Goal: Navigation & Orientation: Find specific page/section

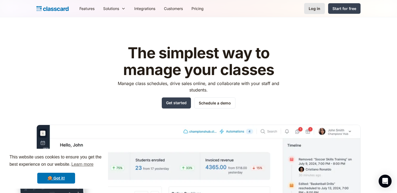
click at [317, 9] on div "Log in" at bounding box center [315, 9] width 12 height 6
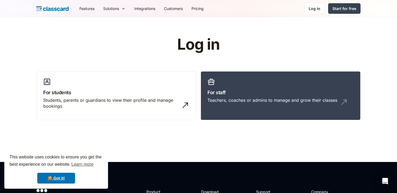
click at [236, 128] on header "Log in For students Students, parents or guardians to view their profile and ma…" at bounding box center [198, 89] width 397 height 145
click at [237, 103] on div "Teachers, coaches or admins to manage and grow their classes" at bounding box center [280, 102] width 146 height 10
